Goal: Transaction & Acquisition: Book appointment/travel/reservation

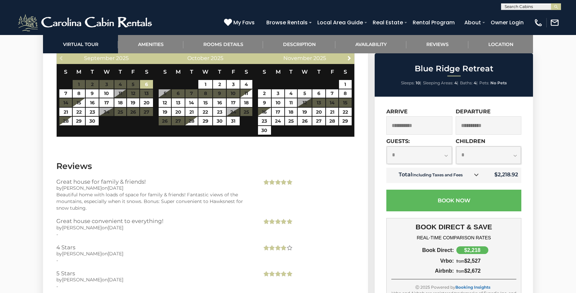
scroll to position [1349, 0]
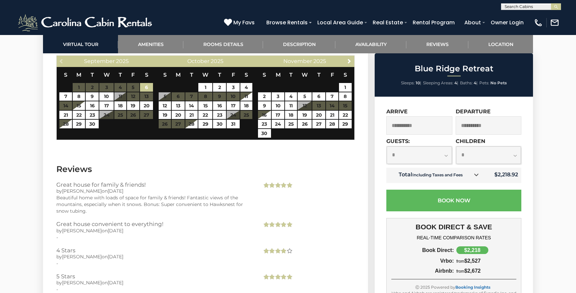
click at [428, 155] on select "**********" at bounding box center [419, 155] width 65 height 18
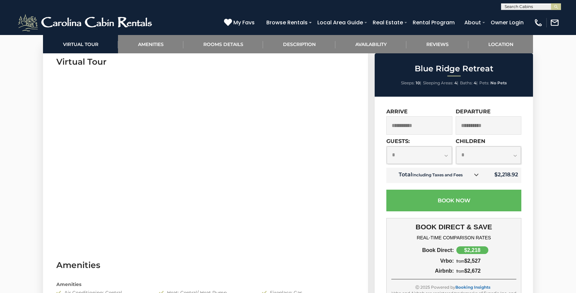
scroll to position [0, 0]
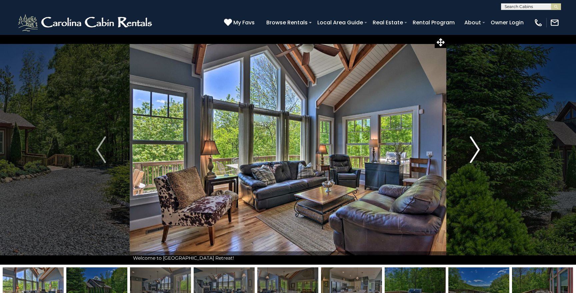
click at [477, 149] on img "Next" at bounding box center [475, 149] width 10 height 27
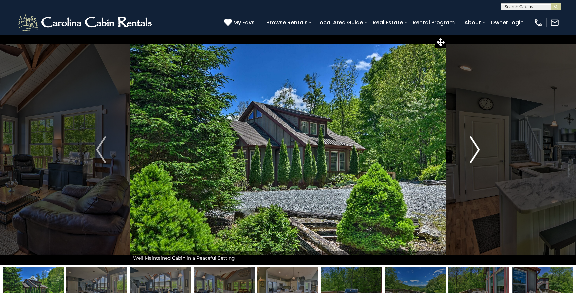
click at [477, 149] on img "Next" at bounding box center [475, 149] width 10 height 27
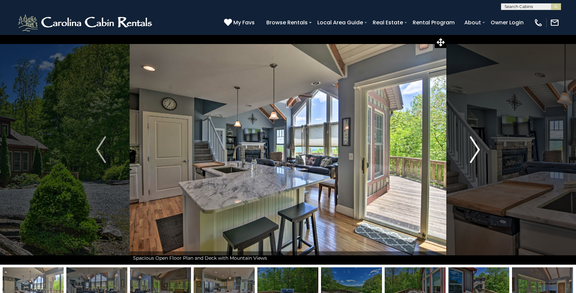
click at [477, 149] on img "Next" at bounding box center [475, 149] width 10 height 27
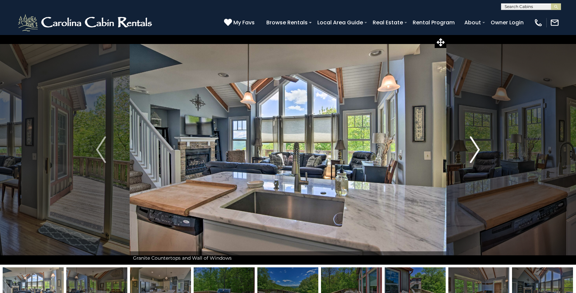
click at [477, 149] on img "Next" at bounding box center [475, 149] width 10 height 27
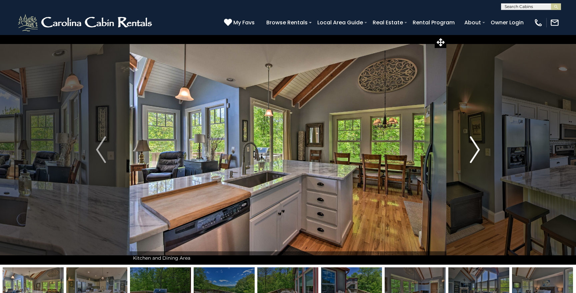
click at [476, 149] on img "Next" at bounding box center [475, 149] width 10 height 27
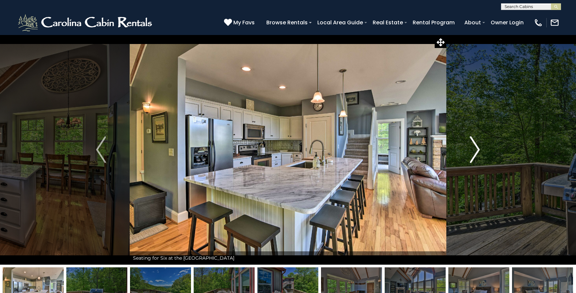
click at [476, 149] on img "Next" at bounding box center [475, 149] width 10 height 27
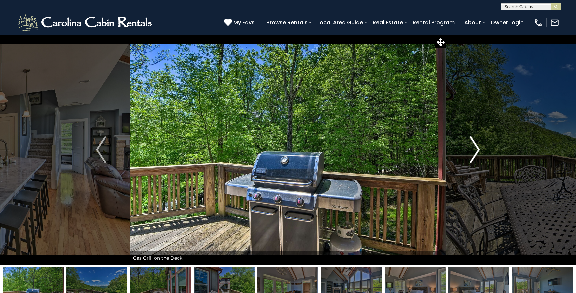
click at [476, 149] on img "Next" at bounding box center [475, 149] width 10 height 27
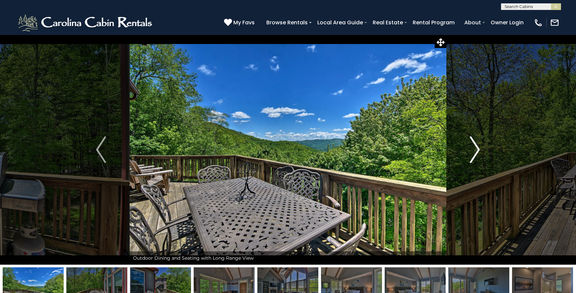
click at [476, 149] on img "Next" at bounding box center [475, 149] width 10 height 27
